Goal: Task Accomplishment & Management: Manage account settings

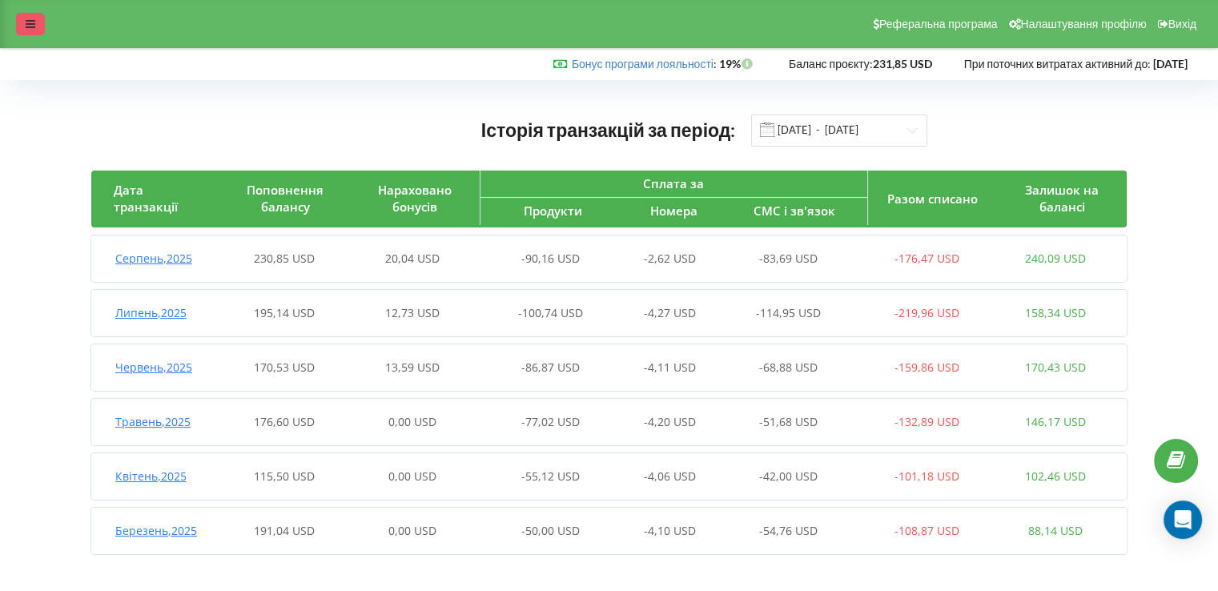
click at [34, 26] on icon at bounding box center [31, 23] width 10 height 11
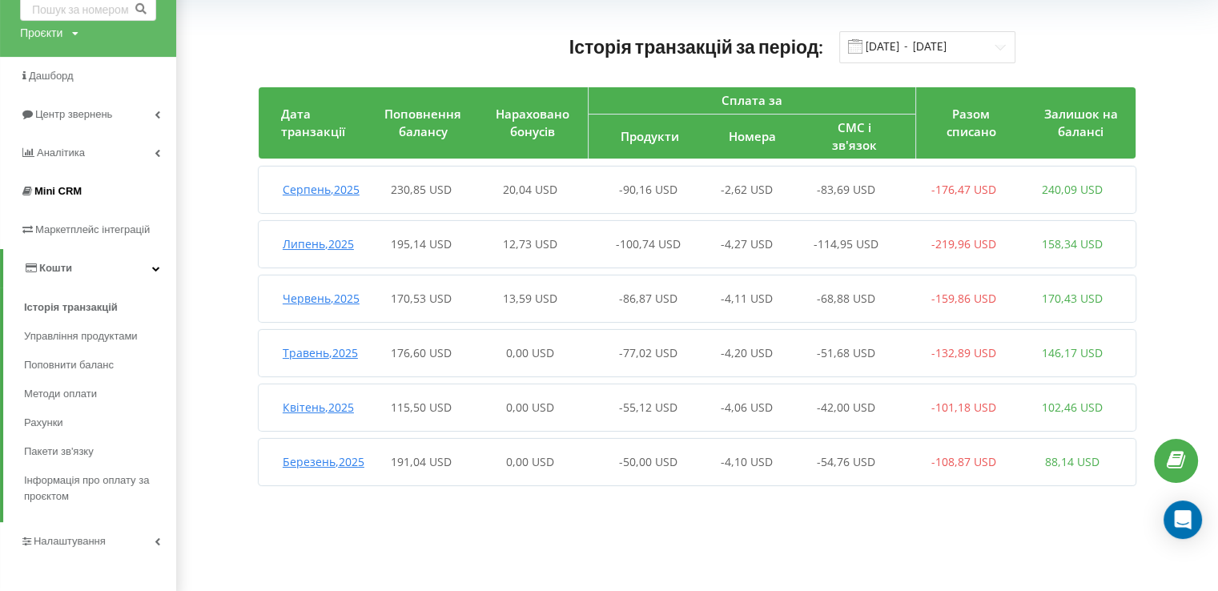
scroll to position [93, 0]
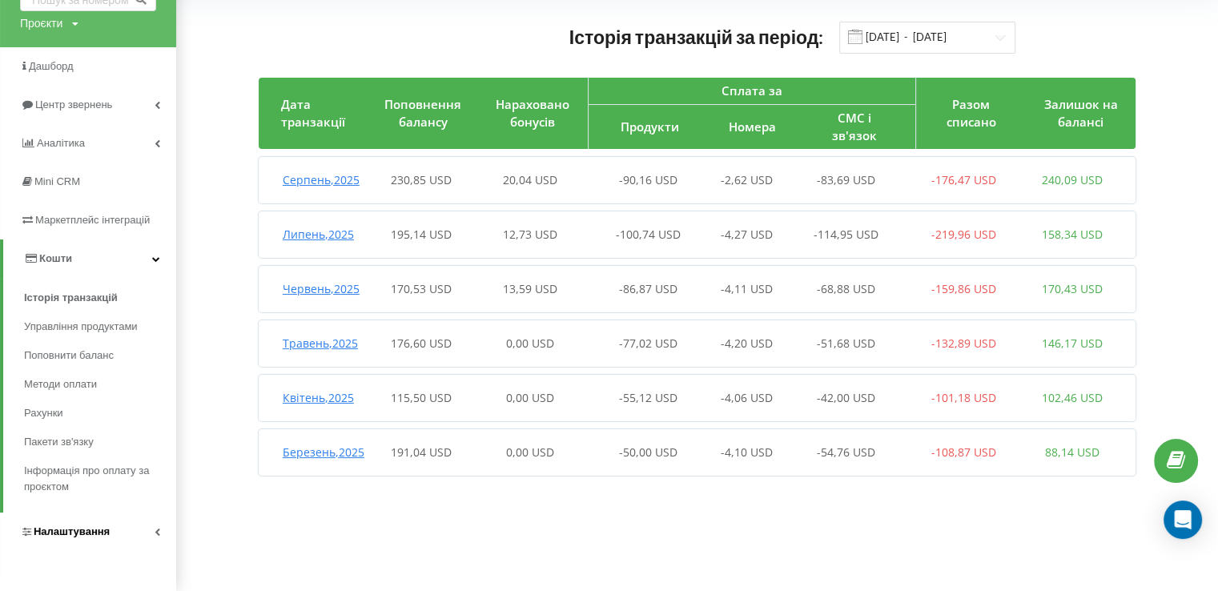
click at [155, 529] on icon at bounding box center [157, 532] width 6 height 8
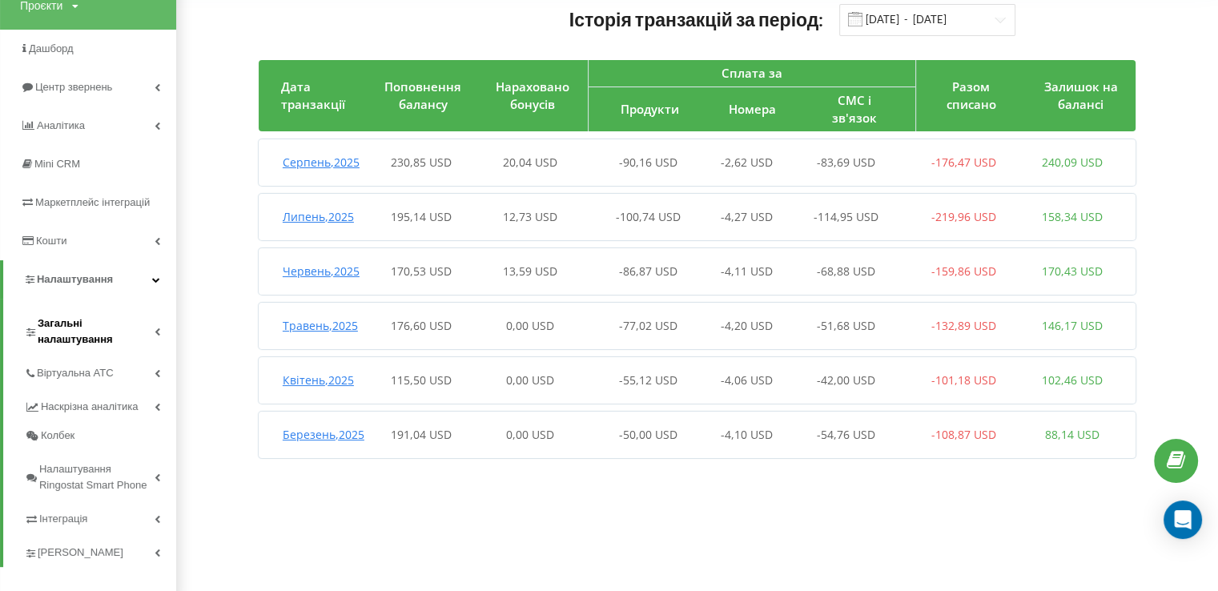
scroll to position [126, 0]
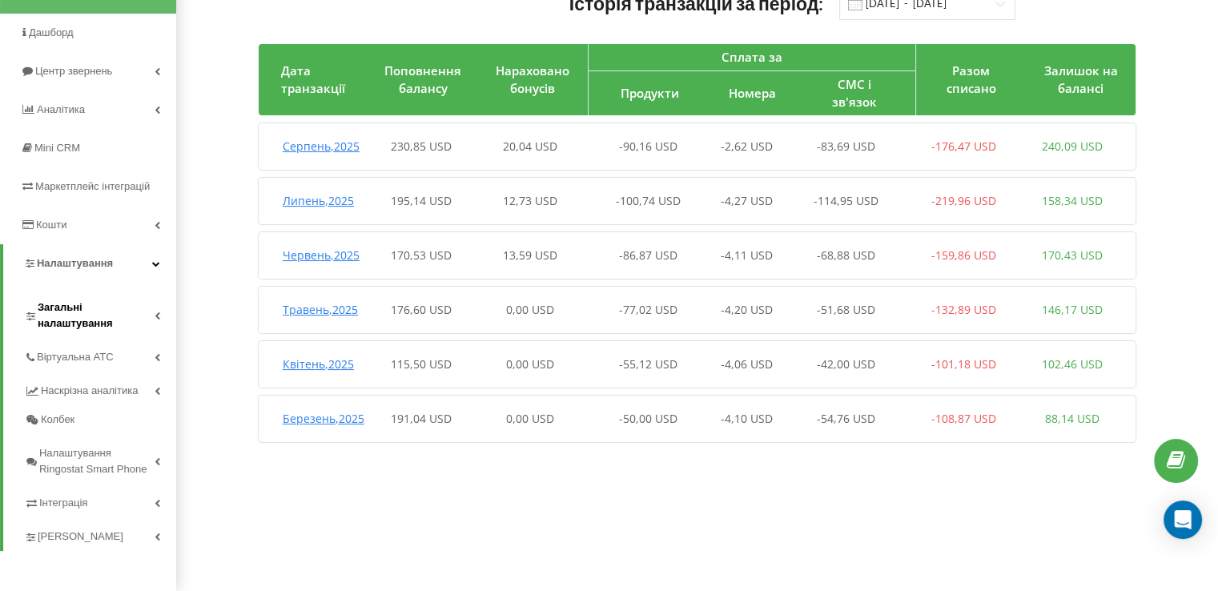
click at [62, 324] on span "Загальні налаштування" at bounding box center [96, 315] width 117 height 32
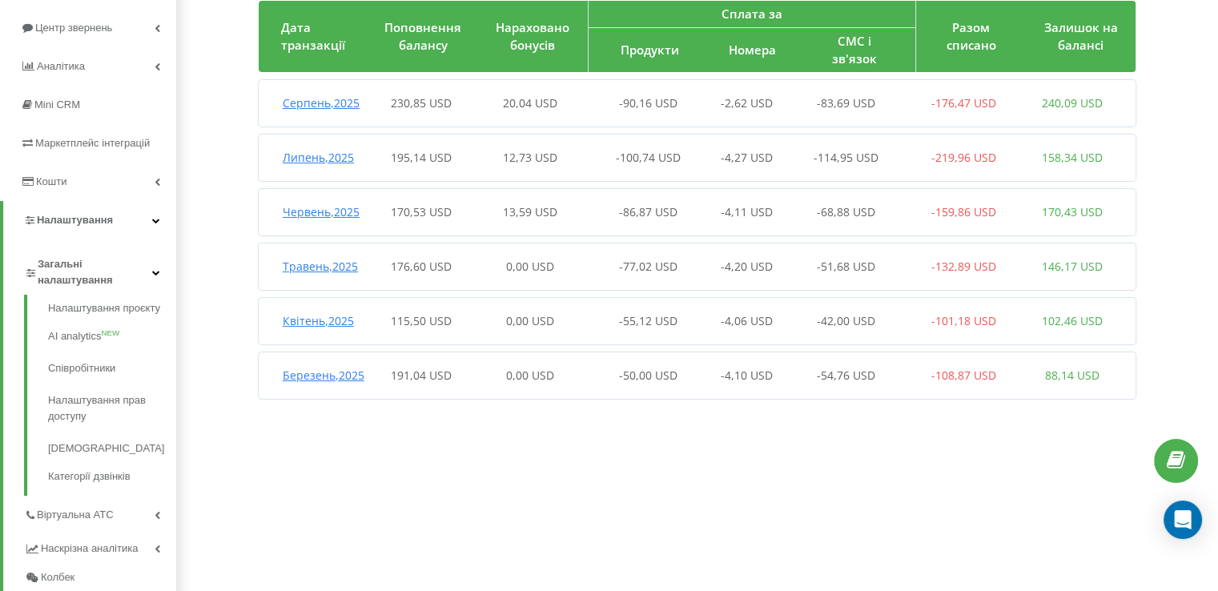
scroll to position [207, 0]
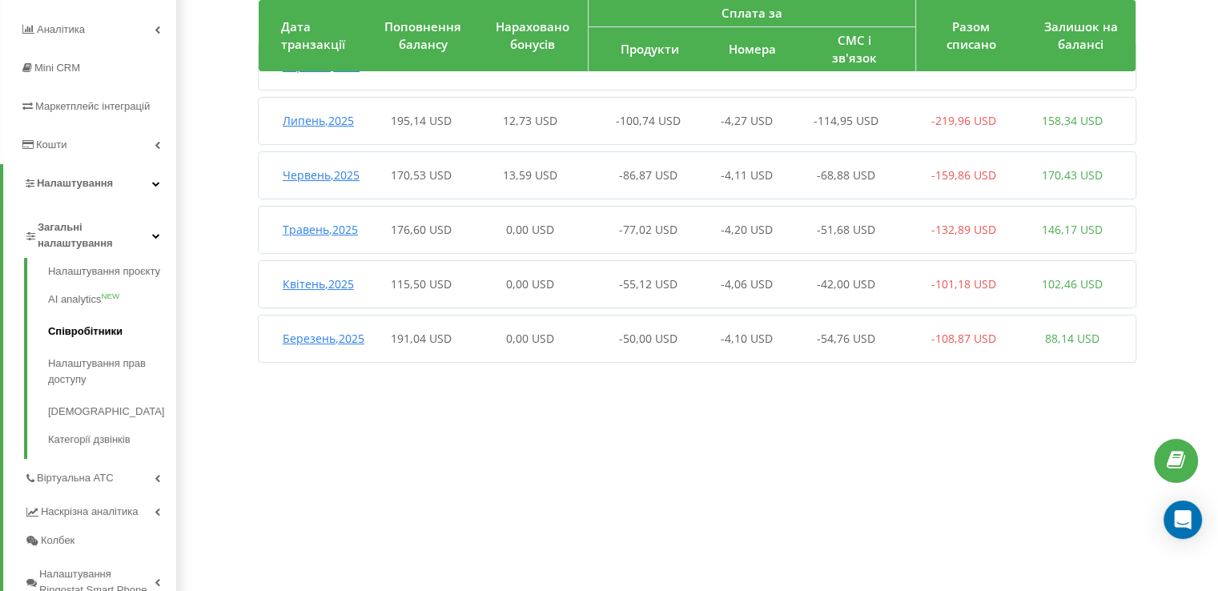
click at [62, 331] on link "Співробітники" at bounding box center [112, 331] width 128 height 32
